Goal: Information Seeking & Learning: Find specific page/section

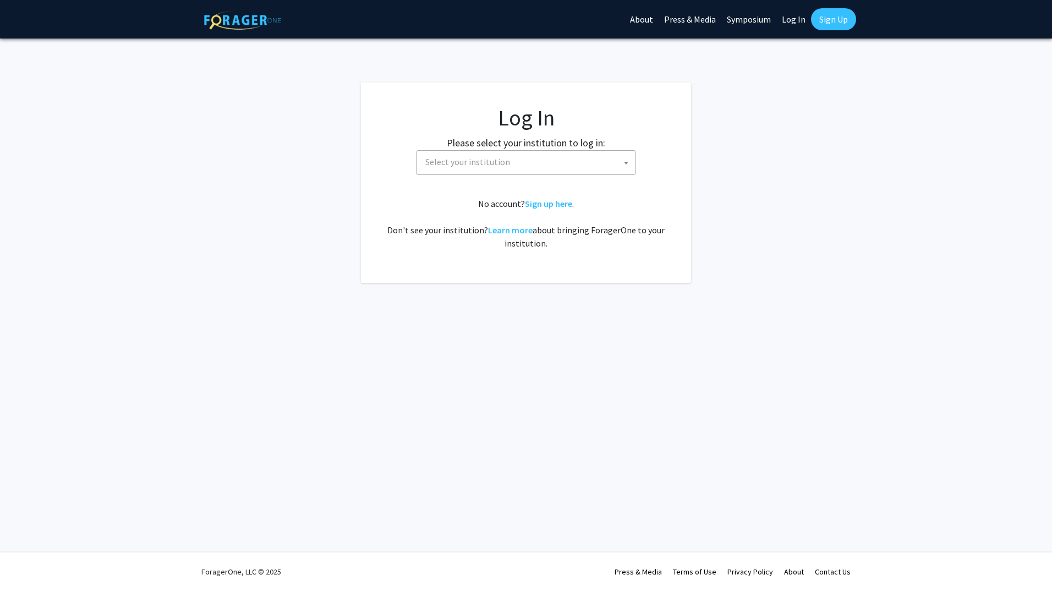
select select
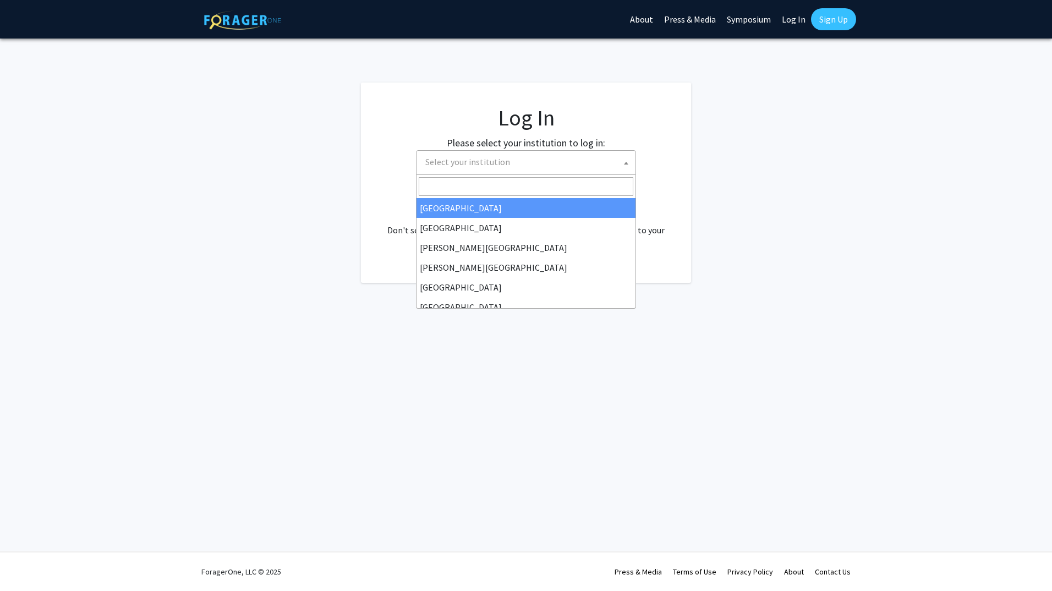
click at [618, 168] on span "Select your institution" at bounding box center [528, 162] width 215 height 23
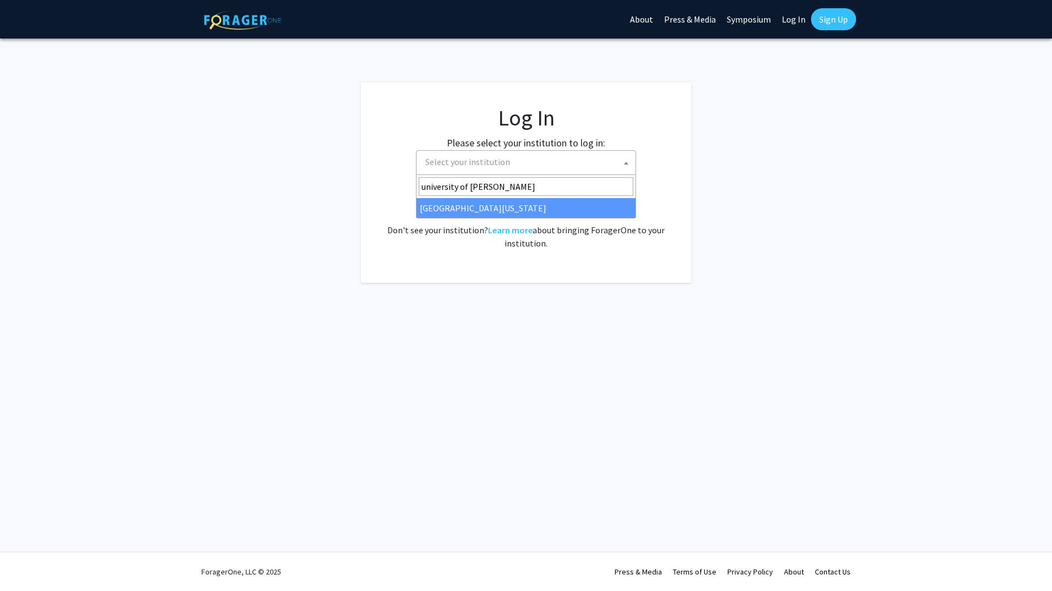
type input "university of ken"
select select "13"
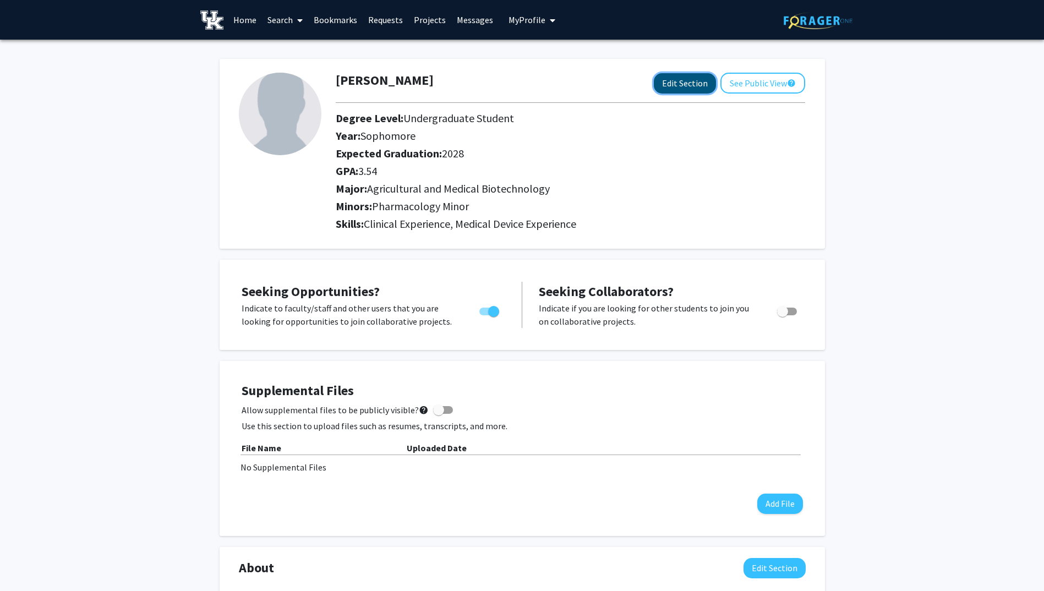
click at [693, 84] on button "Edit Section" at bounding box center [685, 83] width 62 height 20
select select "sophomore"
select select "2028"
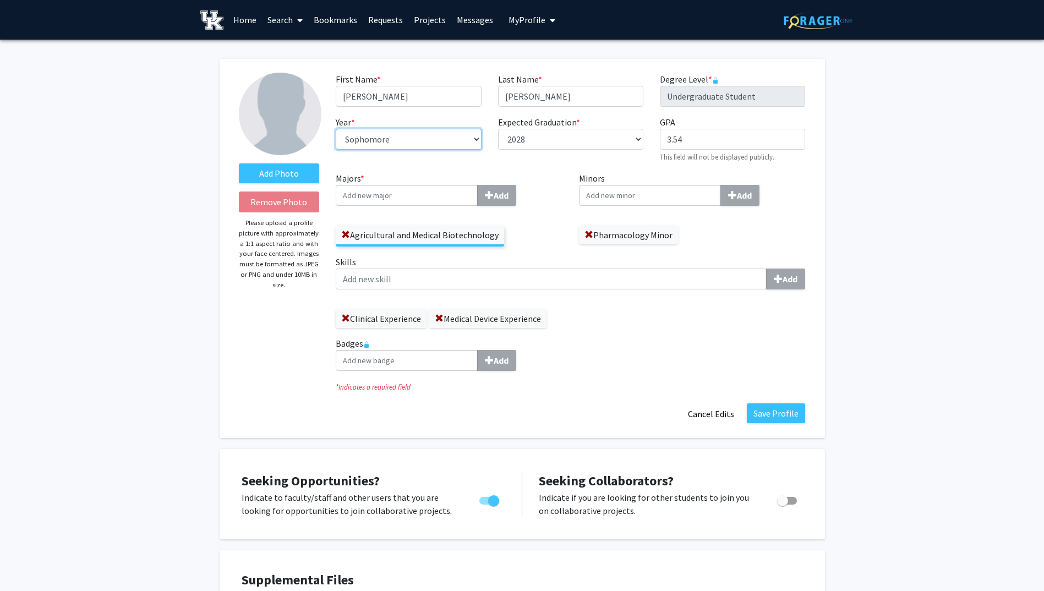
click at [474, 139] on select "--- First-year Sophomore Junior Senior Postbaccalaureate Certificate" at bounding box center [408, 139] width 145 height 21
select select "junior"
click at [336, 129] on select "--- First-year Sophomore Junior Senior Postbaccalaureate Certificate" at bounding box center [408, 139] width 145 height 21
click at [638, 144] on select "--- 2018 2019 2020 2021 2022 2023 2024 2025 2026 2027 2028 2029 2030 2031" at bounding box center [570, 139] width 145 height 21
select select "2027"
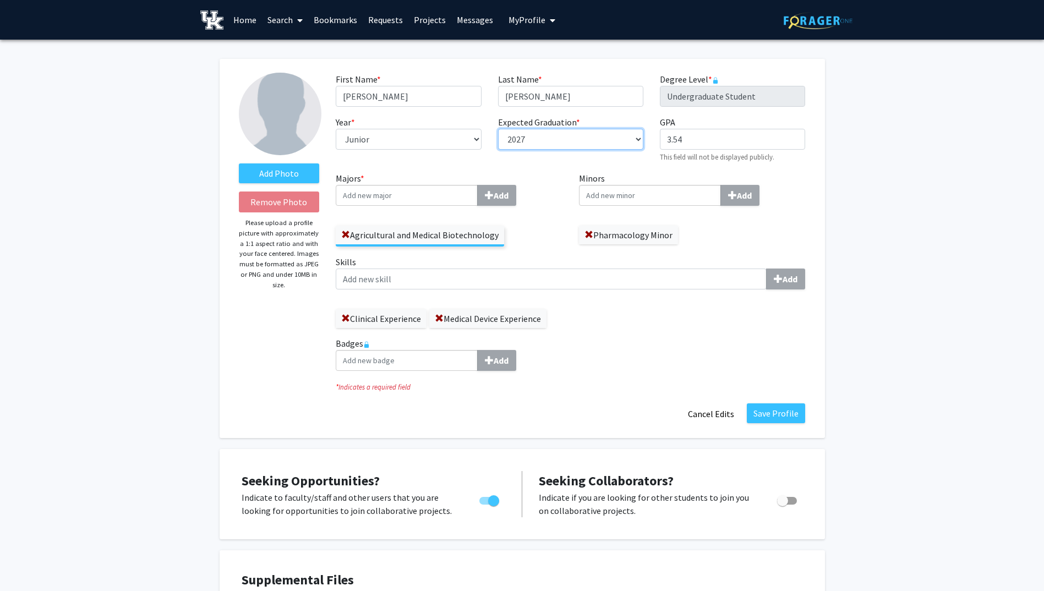
click at [498, 129] on select "--- 2018 2019 2020 2021 2022 2023 2024 2025 2026 2027 2028 2029 2030 2031" at bounding box center [570, 139] width 145 height 21
click at [589, 236] on span at bounding box center [588, 235] width 9 height 9
click at [638, 198] on input "Minors Add" at bounding box center [650, 195] width 142 height 21
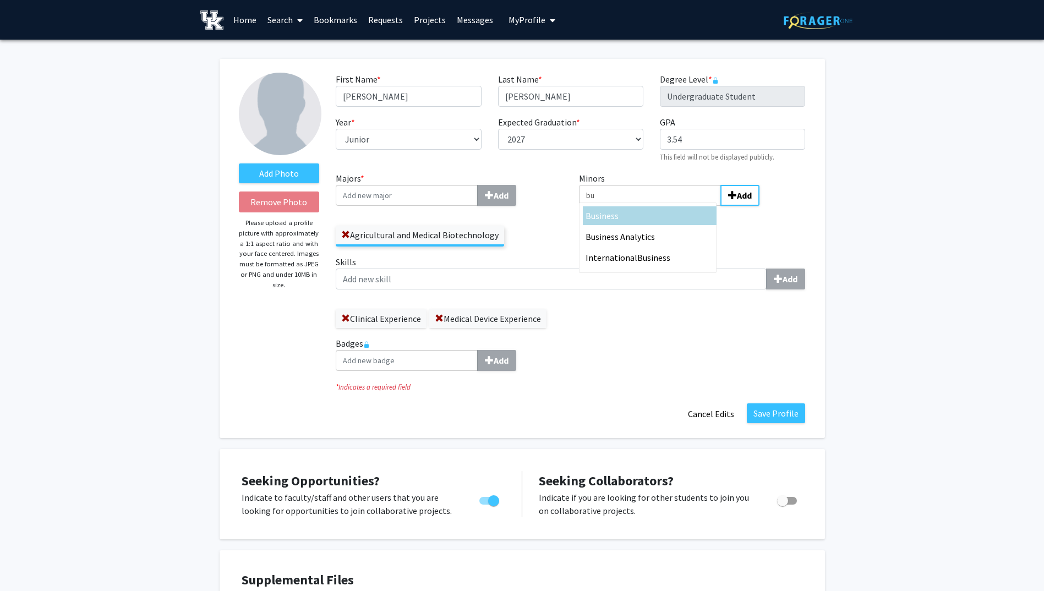
type input "bu"
click at [640, 211] on div "Bu siness" at bounding box center [649, 215] width 128 height 13
click at [640, 206] on input "bu" at bounding box center [650, 195] width 142 height 21
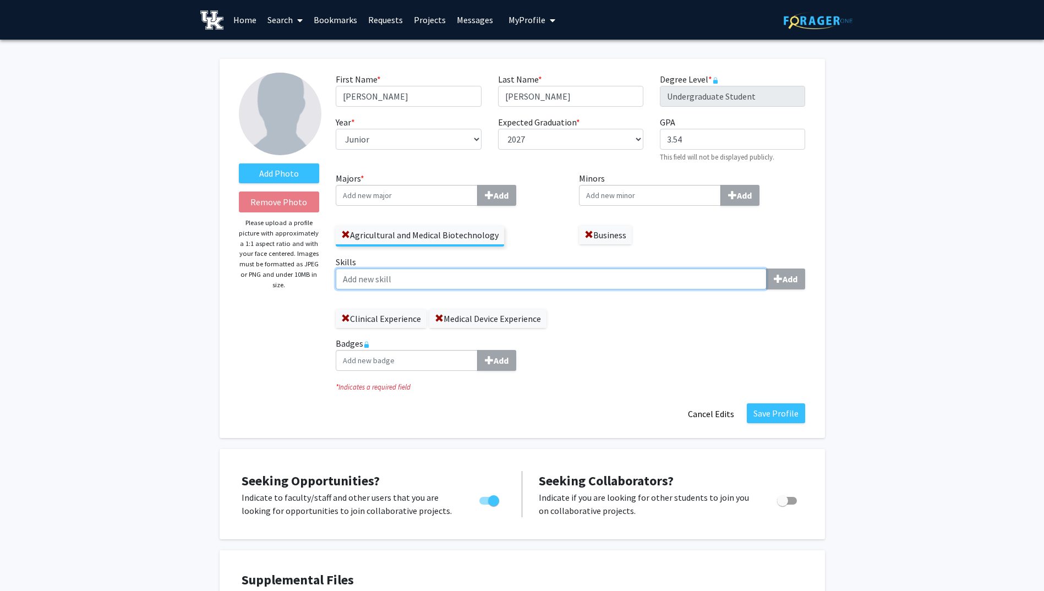
click at [722, 280] on input "Skills Add" at bounding box center [551, 279] width 431 height 21
type input "r"
type input "Research Experience"
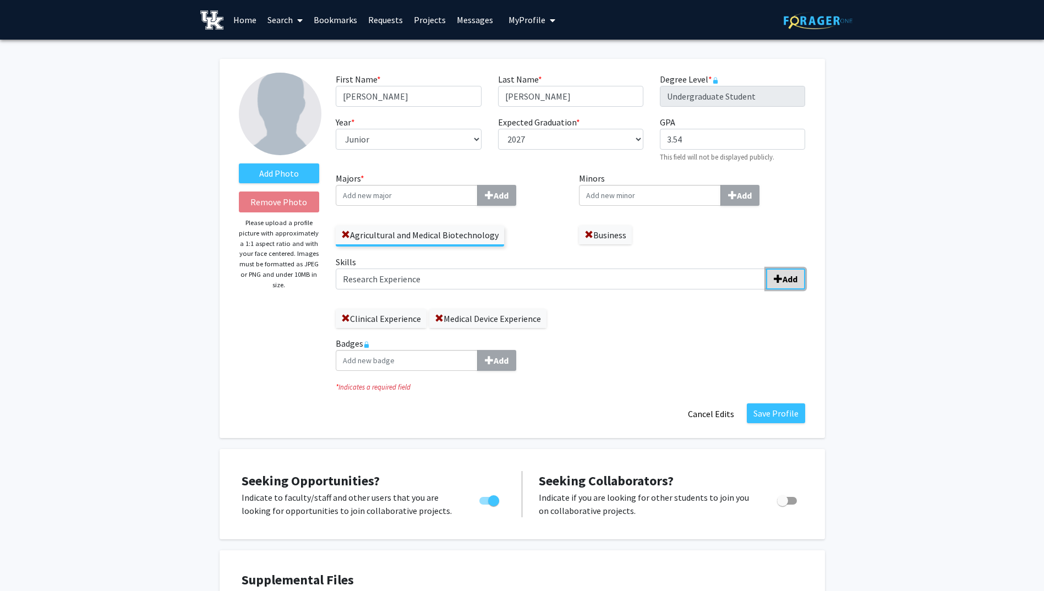
click at [786, 277] on b "Add" at bounding box center [789, 278] width 15 height 11
click at [704, 146] on input "3.54" at bounding box center [732, 139] width 145 height 21
type input "3.56"
click at [775, 415] on button "Save Profile" at bounding box center [776, 413] width 58 height 20
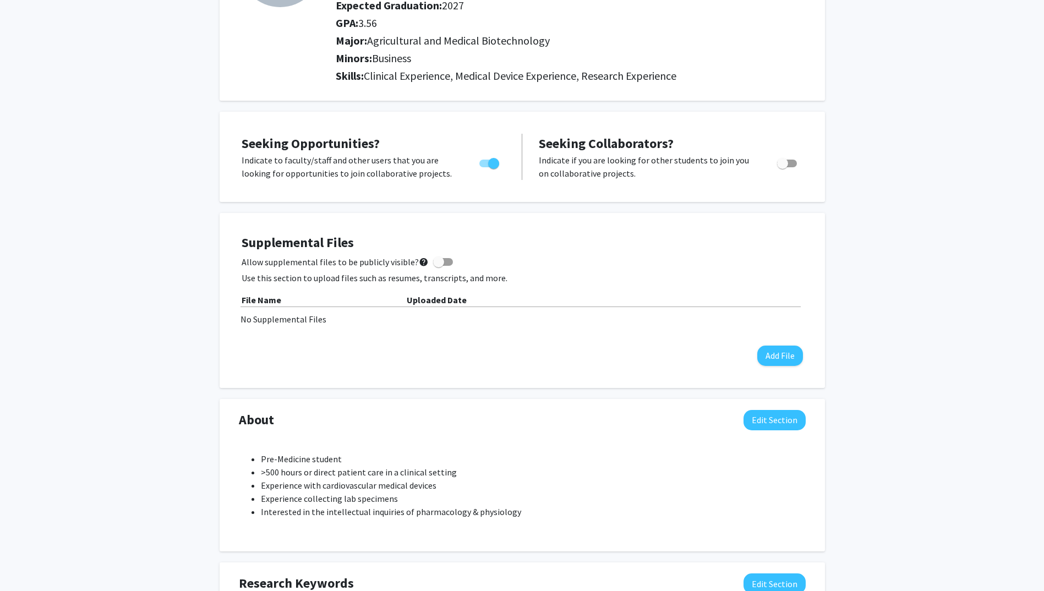
scroll to position [220, 0]
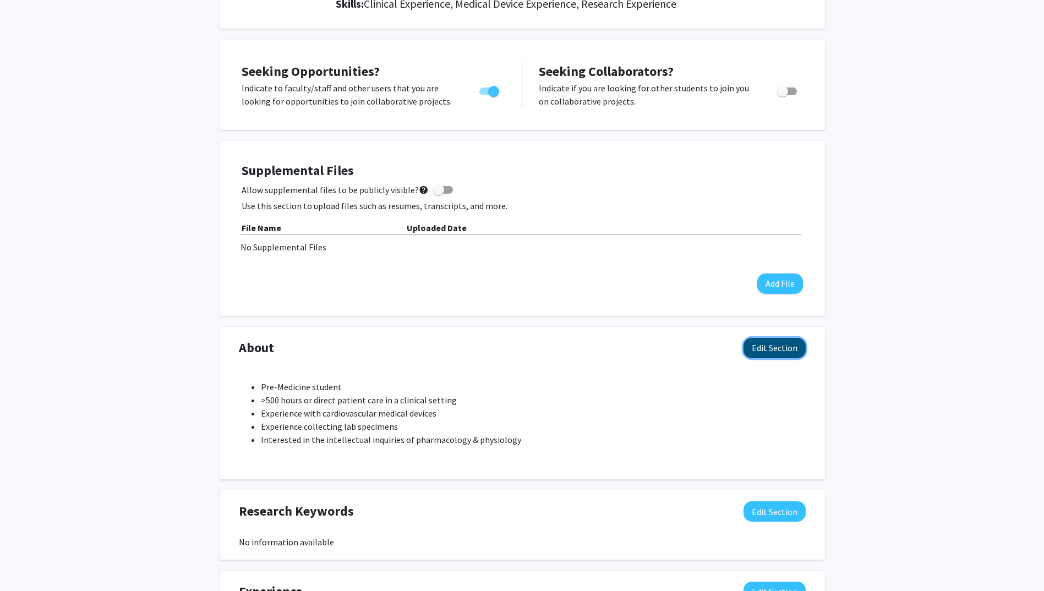
click at [778, 354] on button "Edit Section" at bounding box center [774, 348] width 62 height 20
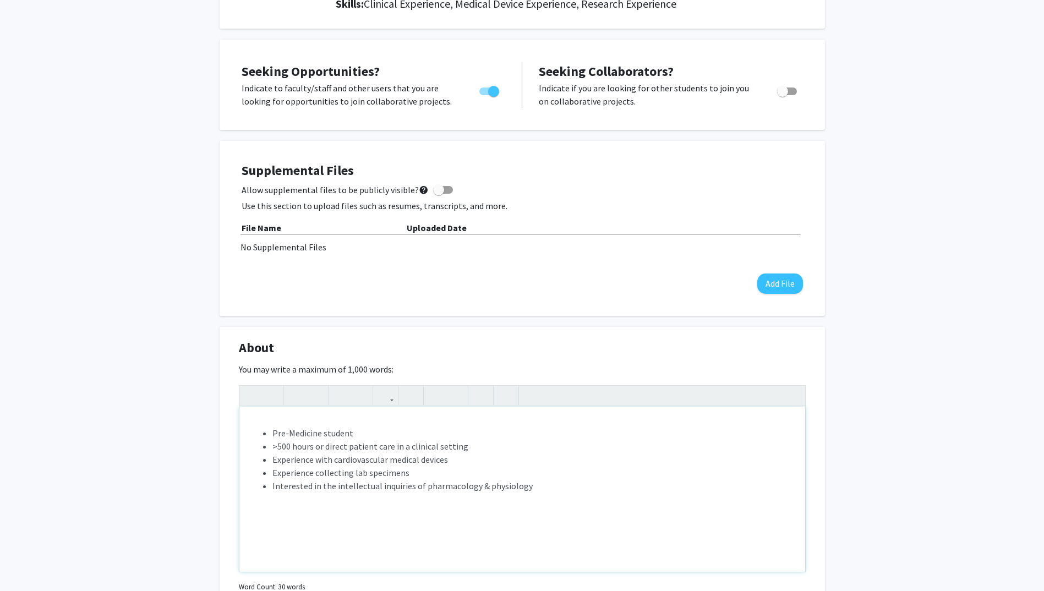
click at [287, 448] on span ">500 hours or direct patient care in a clinical setting" at bounding box center [370, 446] width 196 height 11
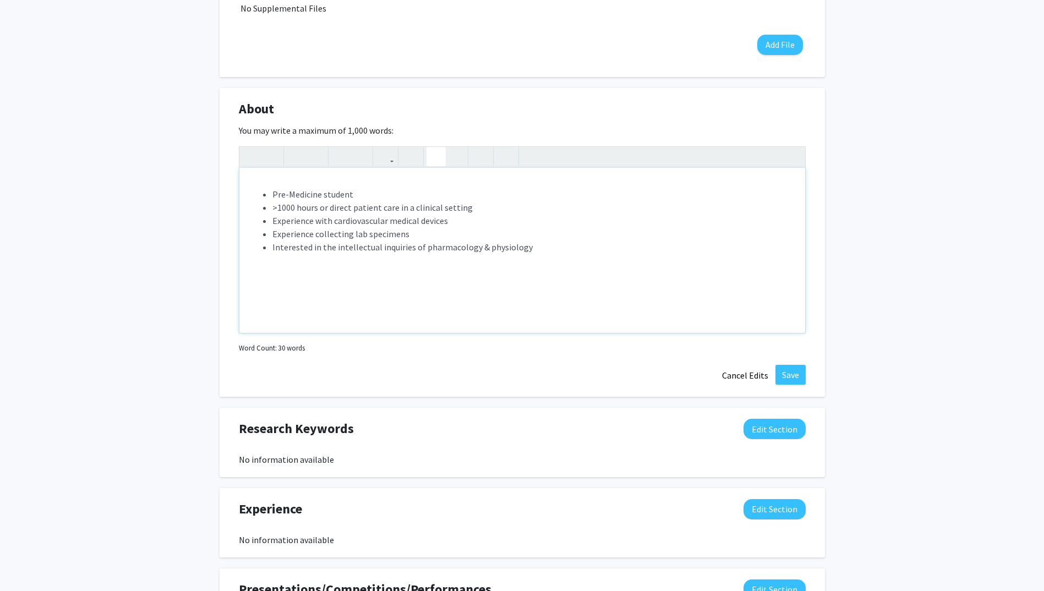
scroll to position [404, 0]
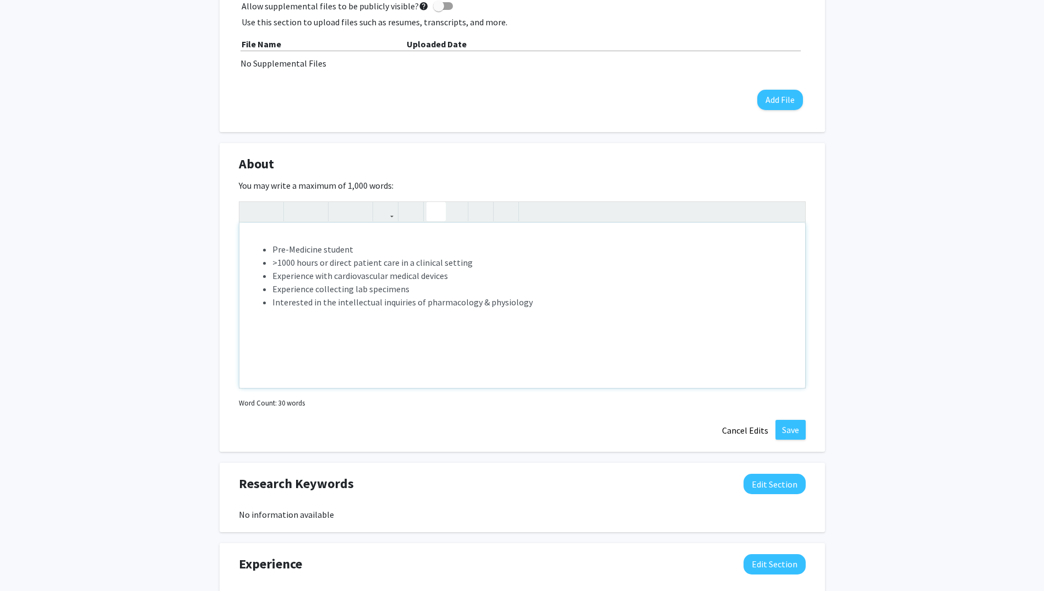
click at [418, 288] on li "Experience collecting lab specimens" at bounding box center [533, 288] width 522 height 13
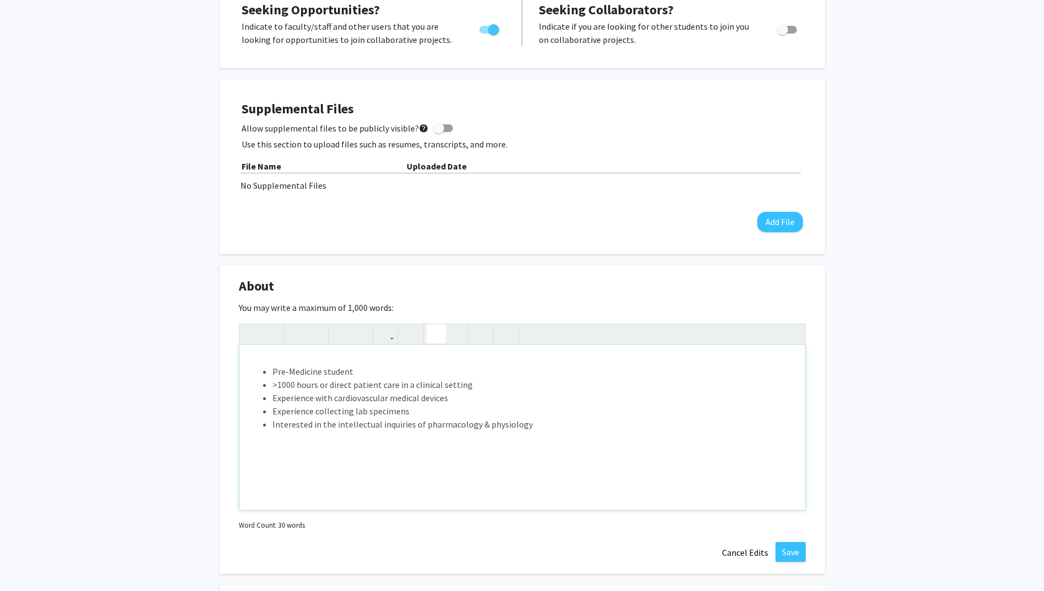
scroll to position [239, 0]
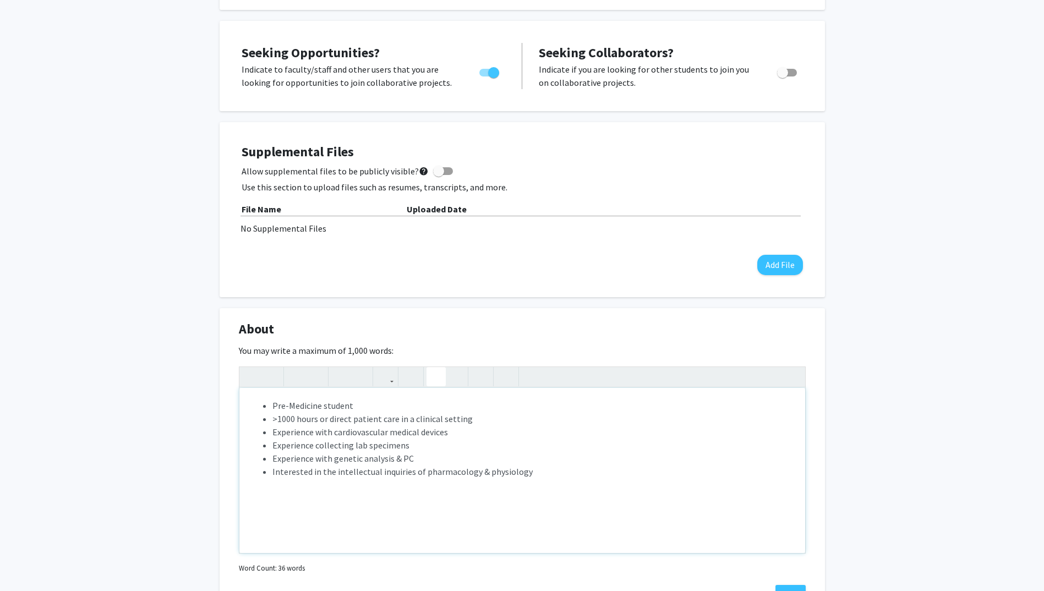
type textarea "<ul><li><span>Pre-Medicine student</span><br></li><li><span>&gt;1000 hours or d…"
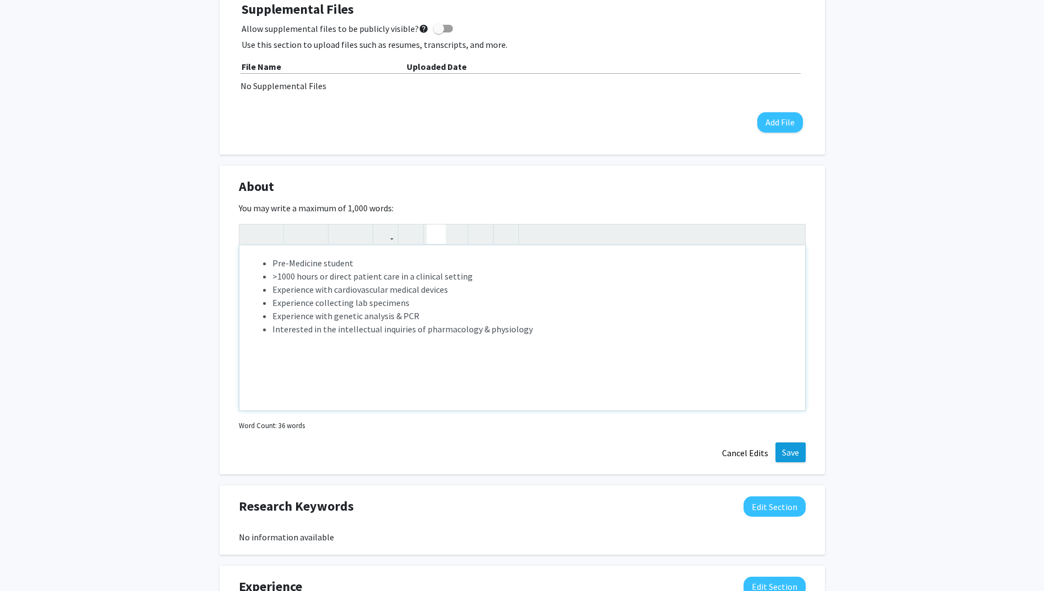
scroll to position [404, 0]
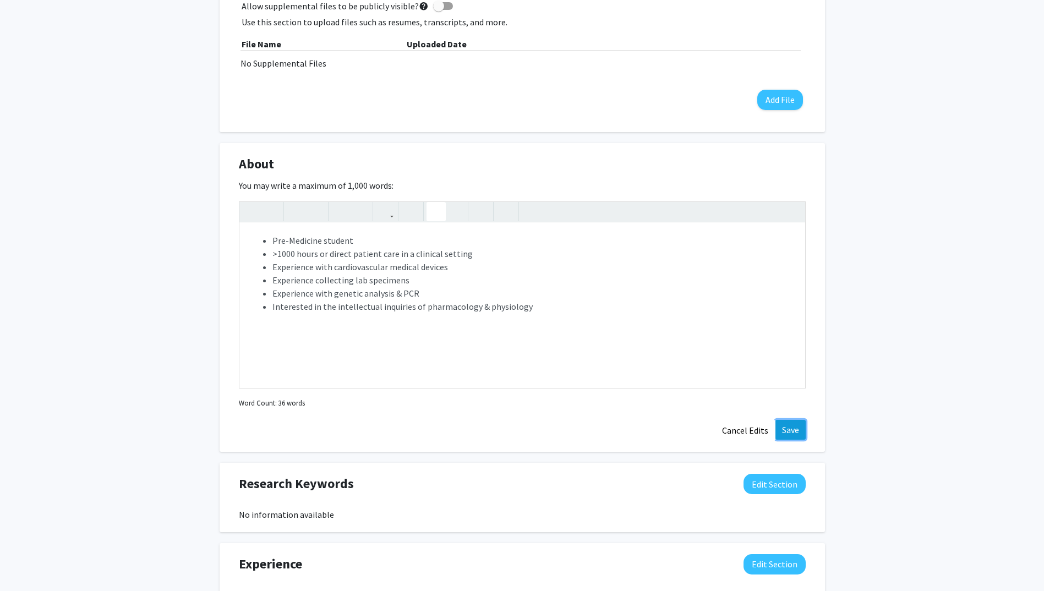
click at [792, 426] on button "Save" at bounding box center [790, 430] width 30 height 20
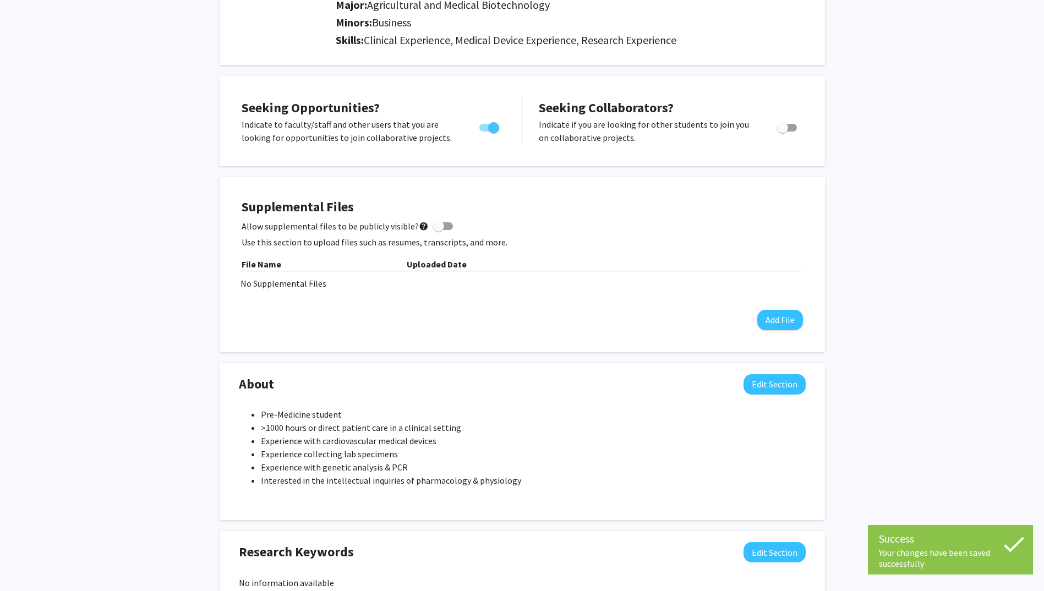
scroll to position [0, 0]
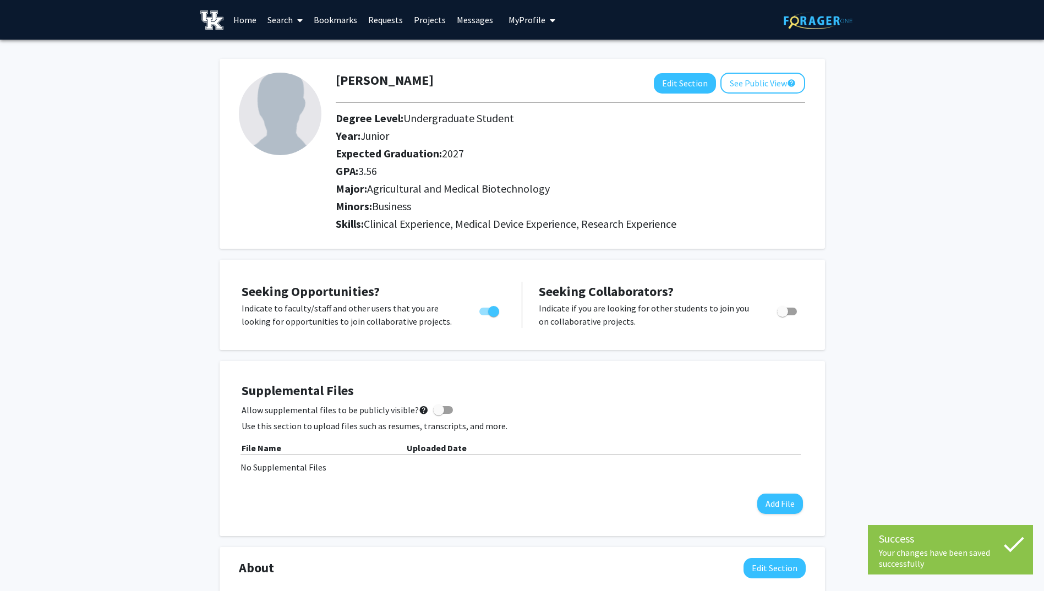
click at [288, 19] on link "Search" at bounding box center [285, 20] width 46 height 39
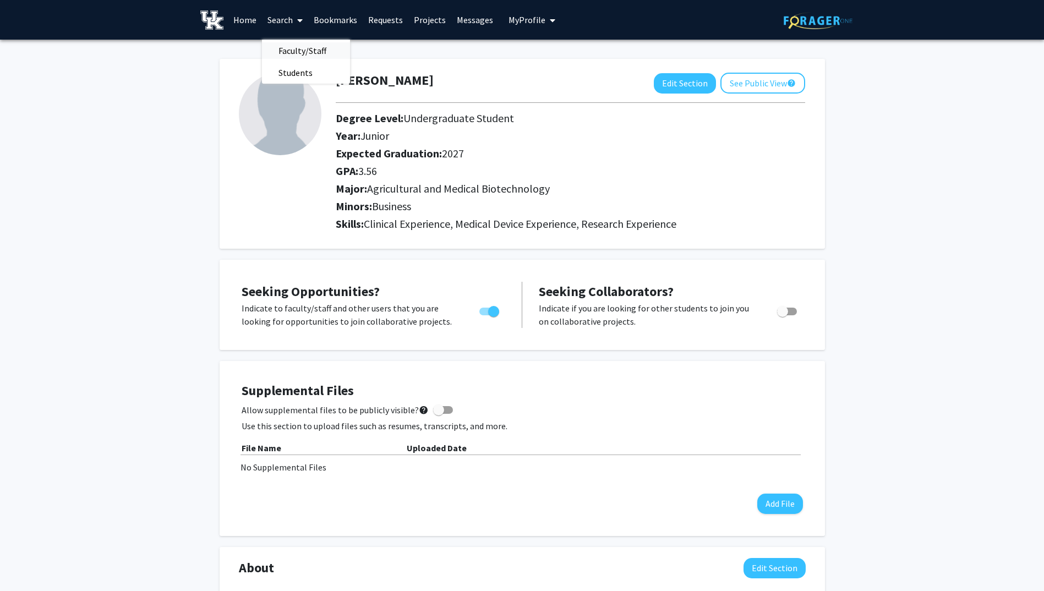
click at [310, 53] on span "Faculty/Staff" at bounding box center [302, 51] width 81 height 22
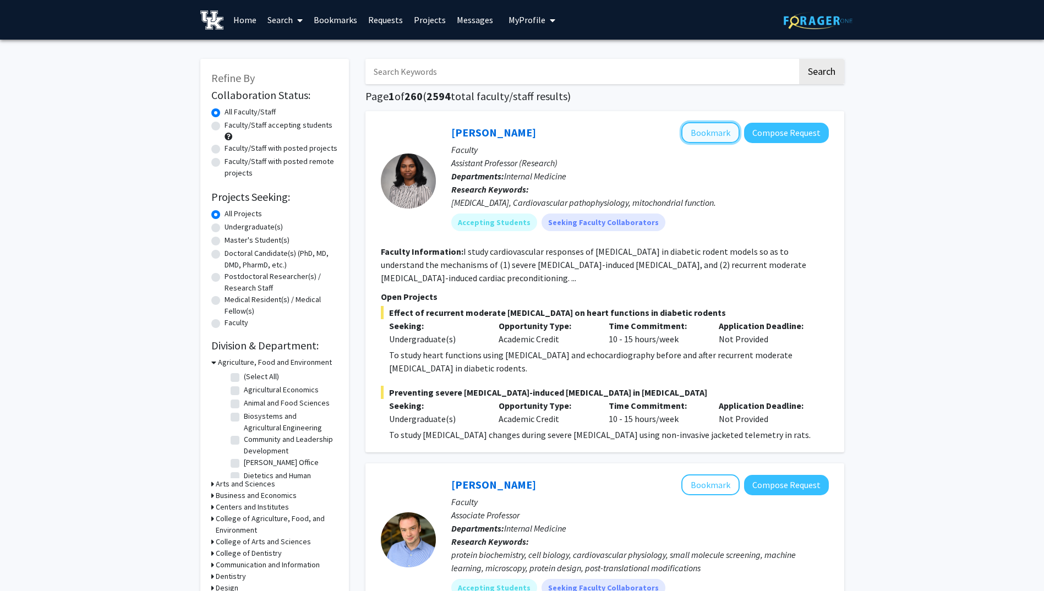
click at [719, 130] on button "Bookmark" at bounding box center [710, 132] width 58 height 21
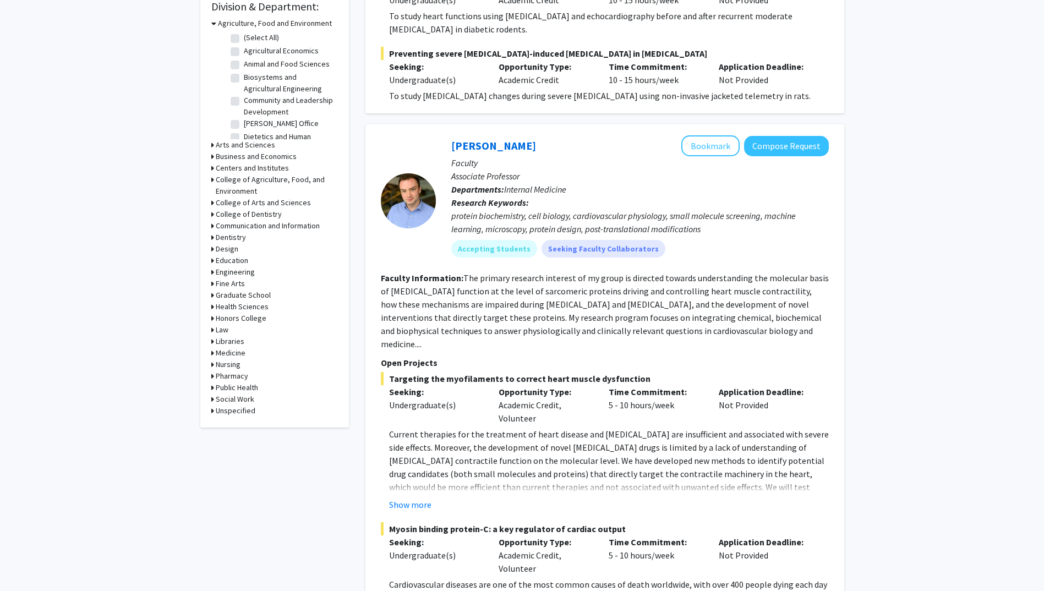
scroll to position [330, 0]
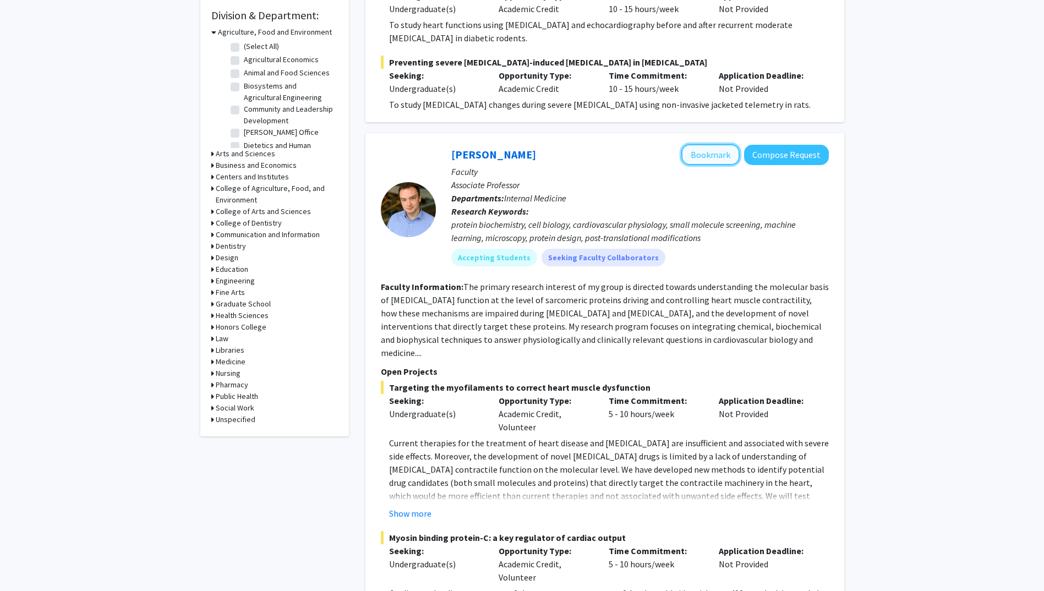
click at [721, 154] on button "Bookmark" at bounding box center [710, 154] width 58 height 21
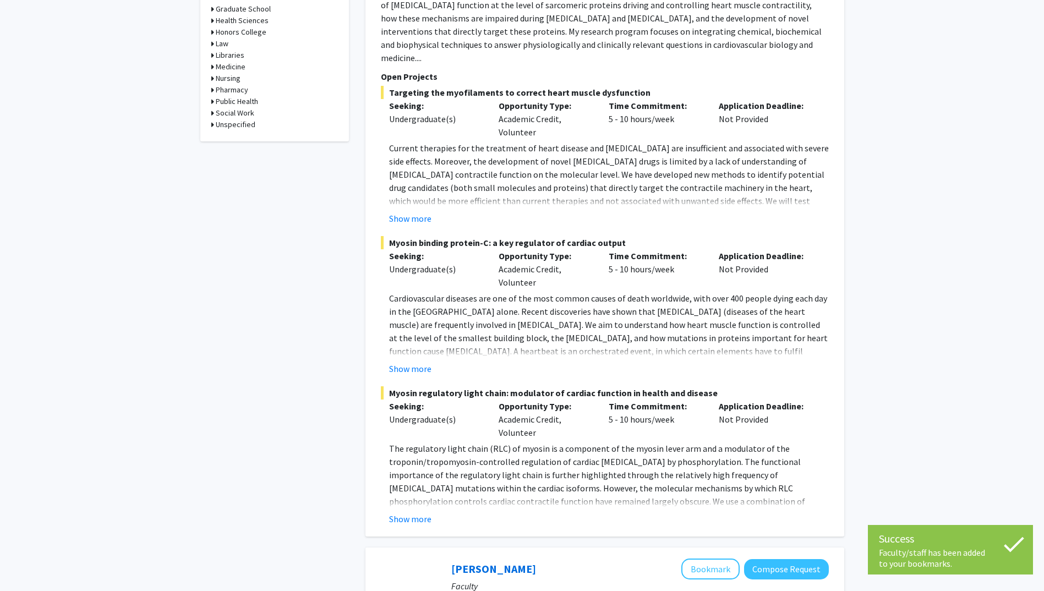
scroll to position [770, 0]
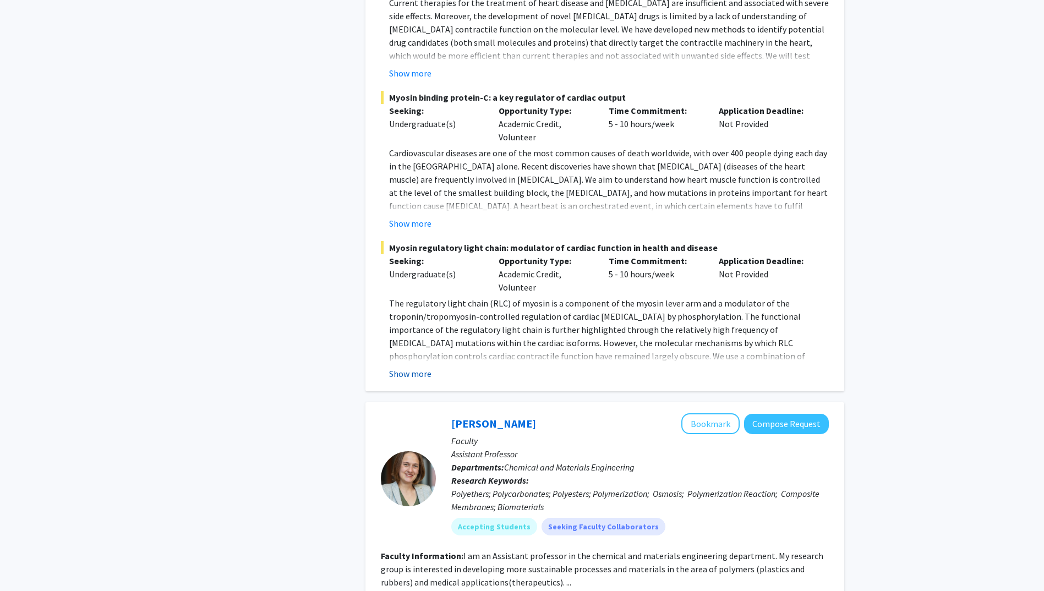
click at [421, 367] on button "Show more" at bounding box center [410, 373] width 42 height 13
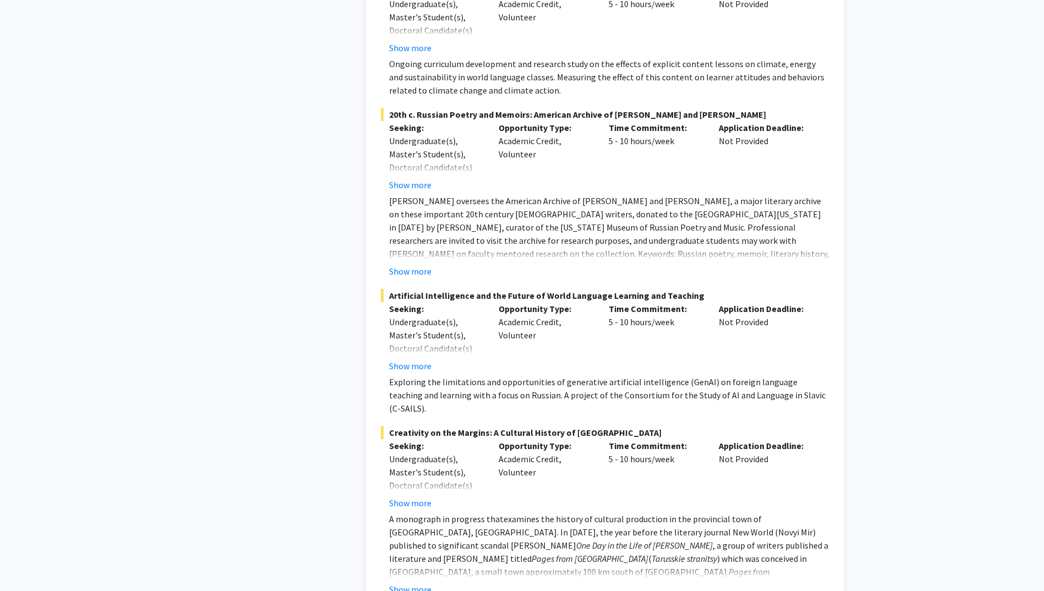
scroll to position [5661, 0]
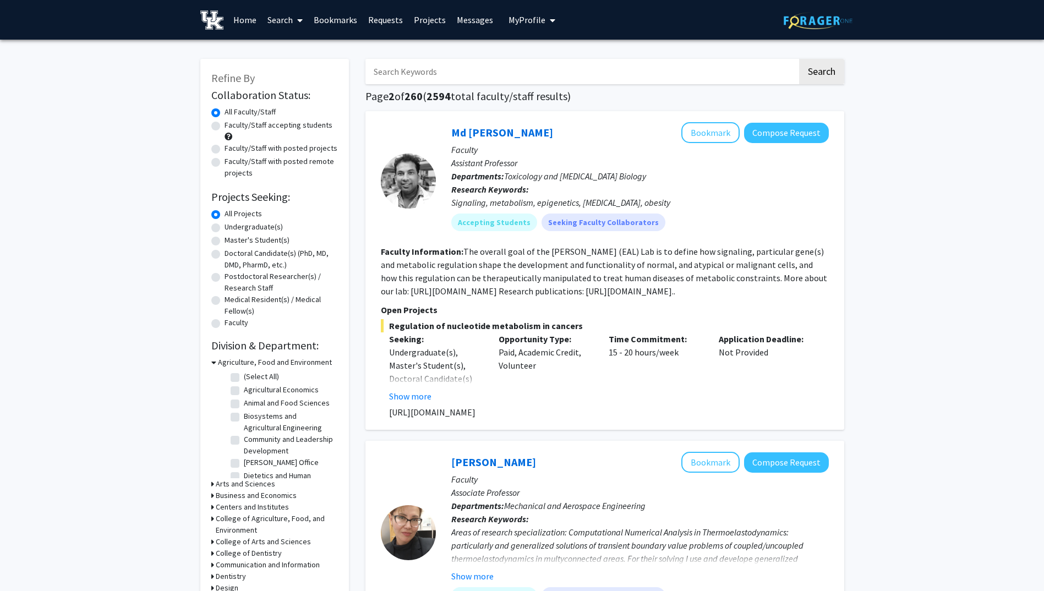
click at [453, 70] on input "Search Keywords" at bounding box center [581, 71] width 432 height 25
click at [837, 79] on button "Search" at bounding box center [821, 71] width 45 height 25
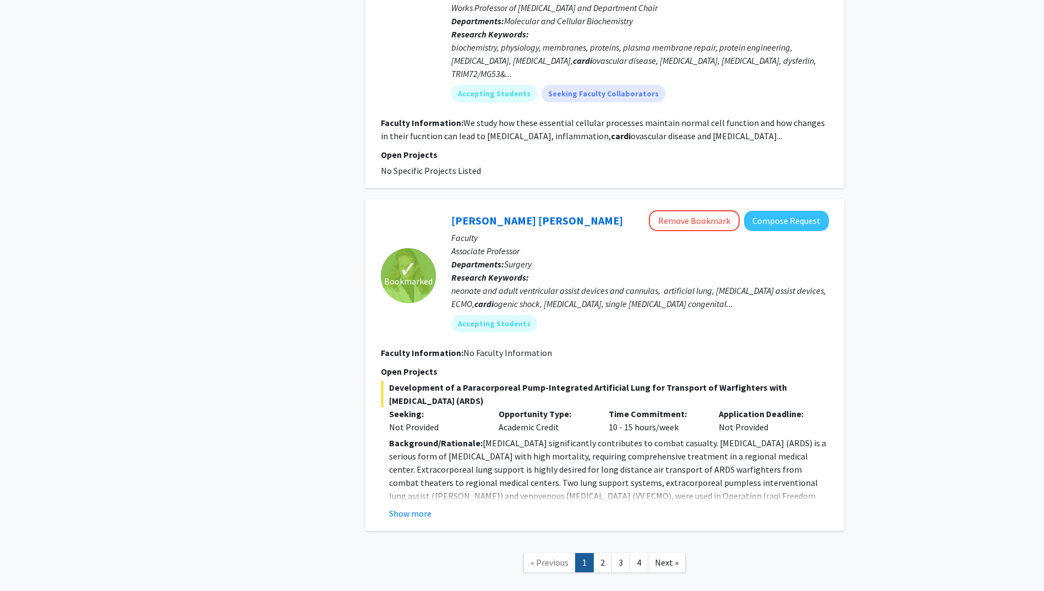
scroll to position [3061, 0]
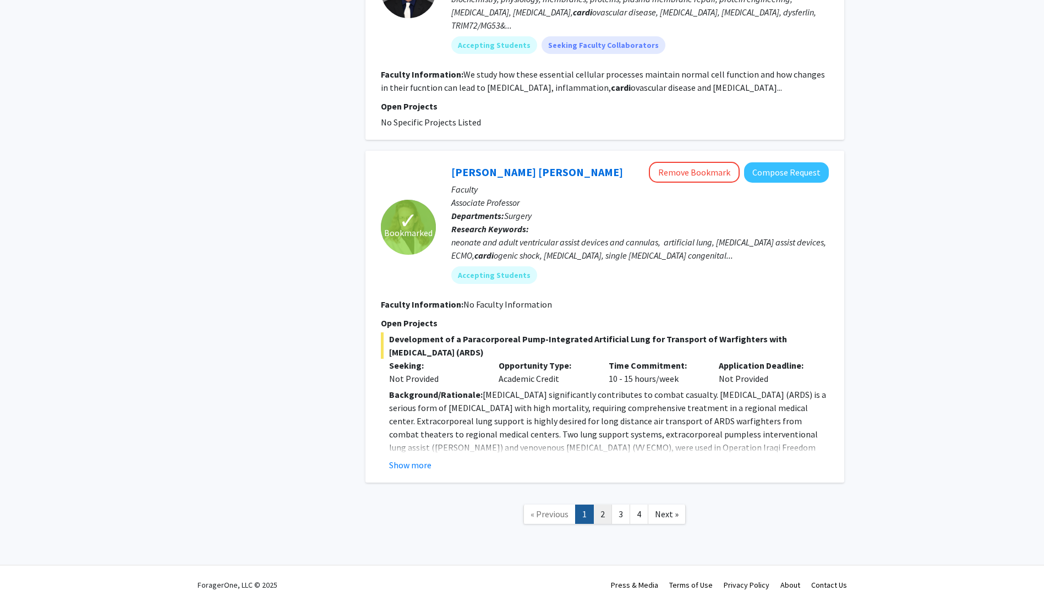
click at [606, 505] on link "2" at bounding box center [602, 514] width 19 height 19
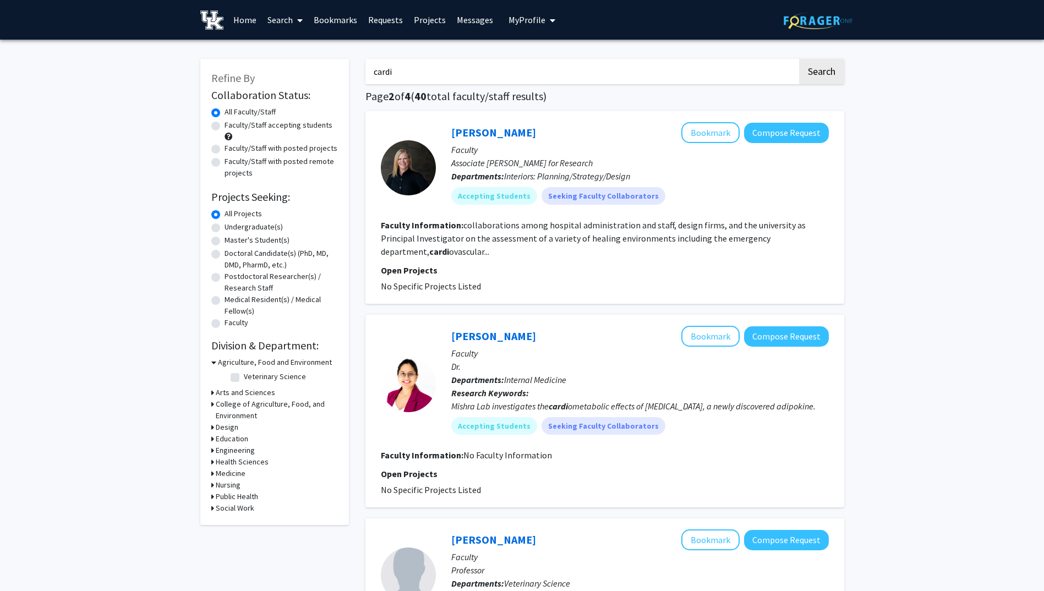
click at [437, 72] on input "cardi" at bounding box center [581, 71] width 432 height 25
type input "c"
type input "electrophysi"
click at [835, 72] on button "Search" at bounding box center [821, 71] width 45 height 25
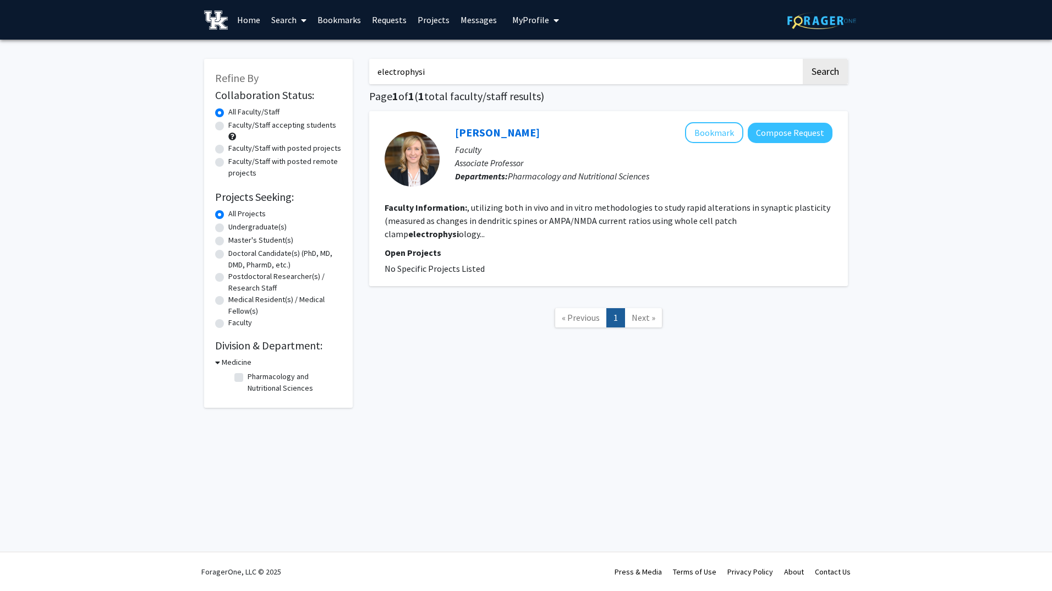
drag, startPoint x: 517, startPoint y: 76, endPoint x: 218, endPoint y: 74, distance: 299.3
click at [218, 74] on div "Refine By Collaboration Status: Collaboration Status All Faculty/Staff Collabor…" at bounding box center [526, 228] width 660 height 360
type input "[MEDICAL_DATA]"
click at [822, 68] on button "Search" at bounding box center [825, 71] width 45 height 25
